Goal: Information Seeking & Learning: Understand process/instructions

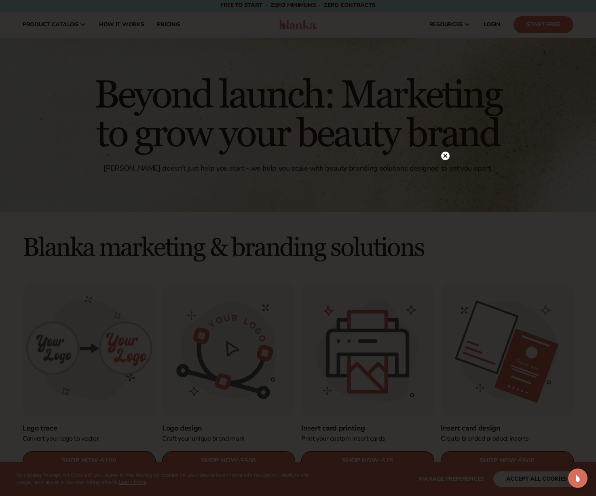
scroll to position [4, 0]
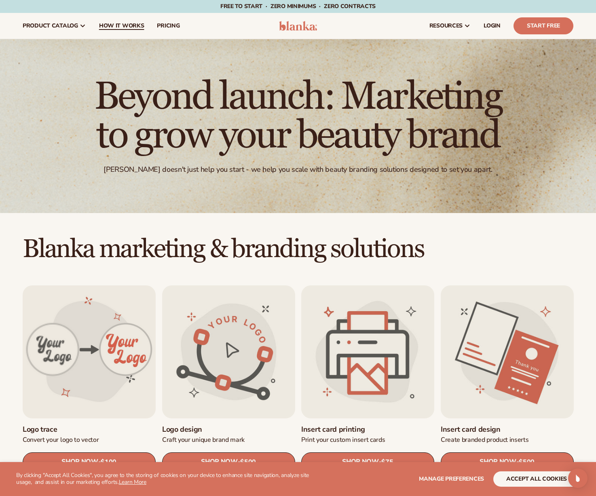
click at [123, 27] on span "How It Works" at bounding box center [121, 26] width 45 height 6
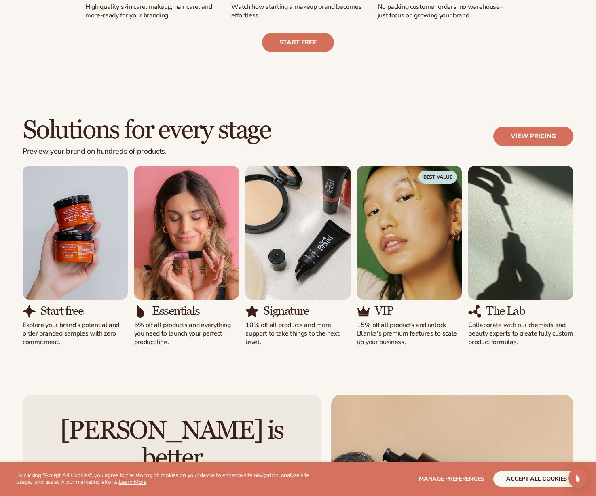
scroll to position [400, 0]
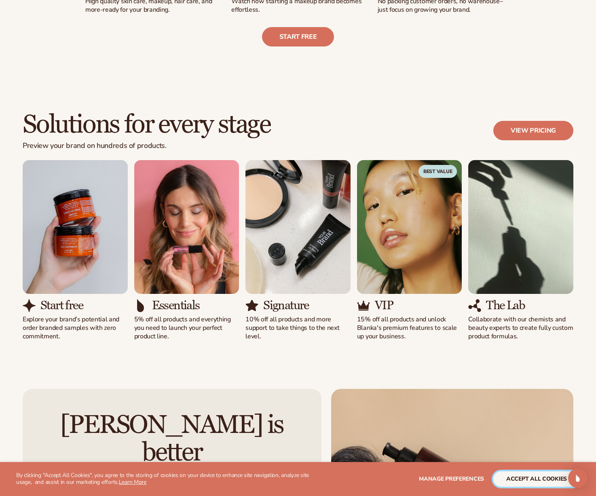
click at [540, 481] on button "accept all cookies" at bounding box center [536, 478] width 86 height 15
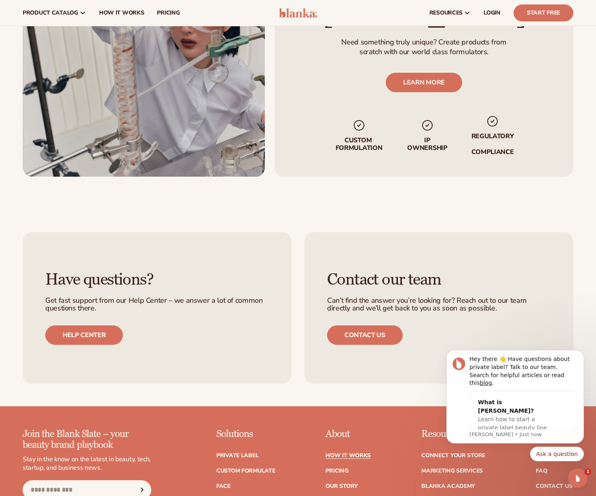
scroll to position [1440, 0]
